Goal: Use online tool/utility

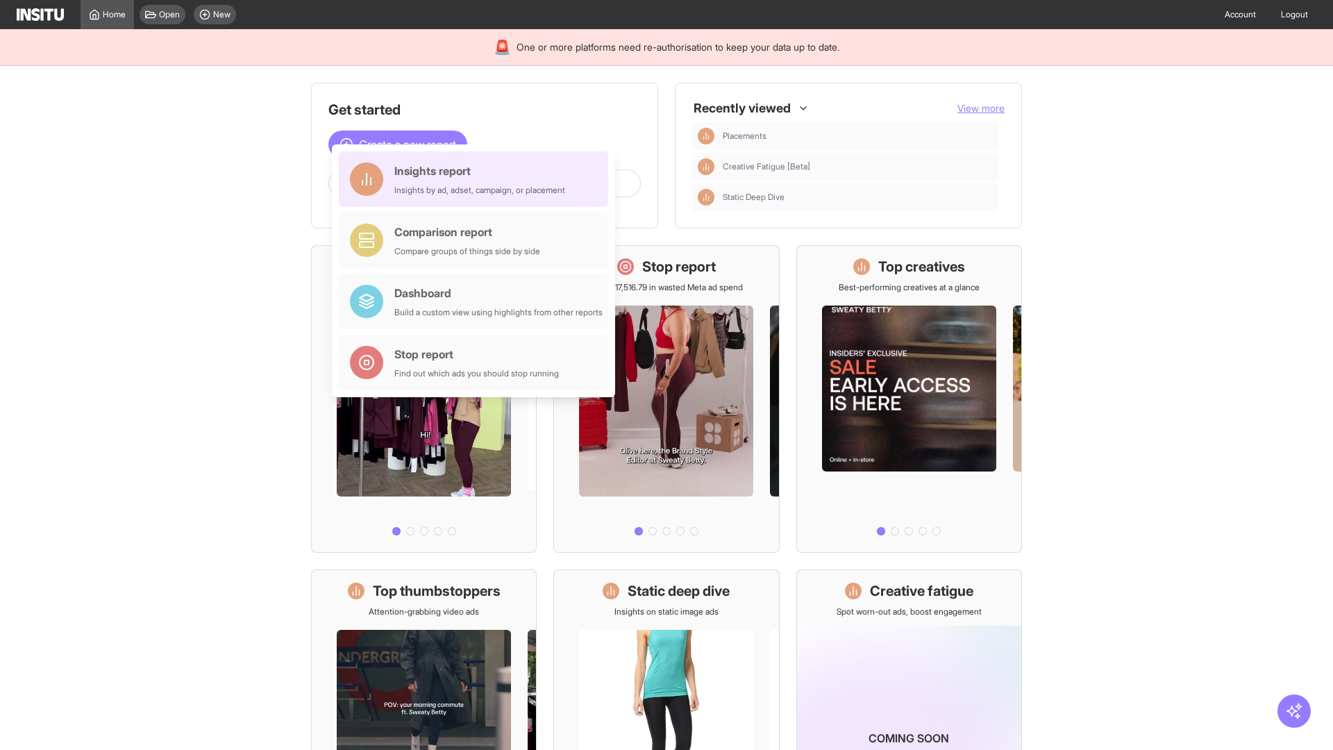
click at [477, 179] on div "Insights report Insights by ad, adset, campaign, or placement" at bounding box center [479, 179] width 171 height 33
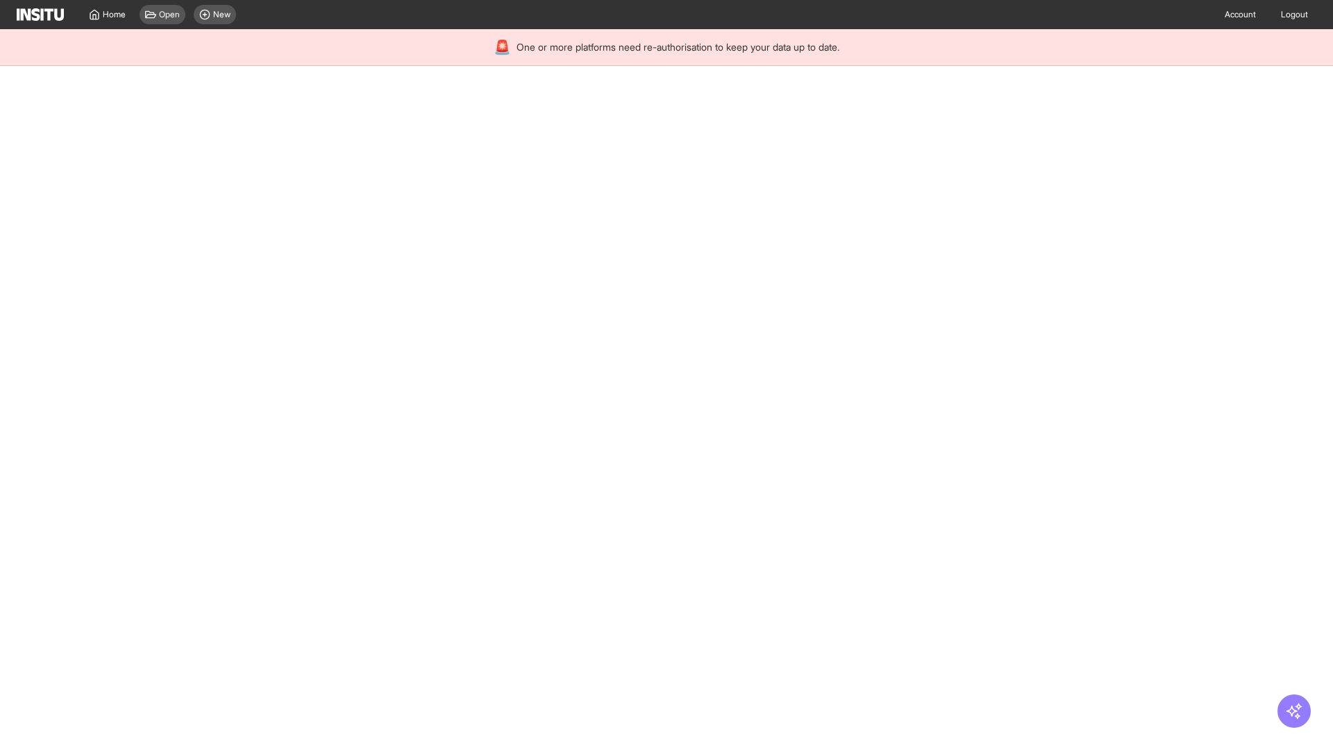
select select "**"
